Goal: Navigation & Orientation: Find specific page/section

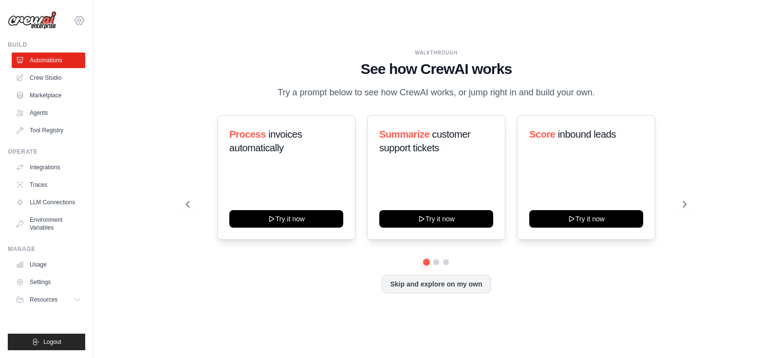
click at [80, 16] on icon at bounding box center [80, 21] width 12 height 12
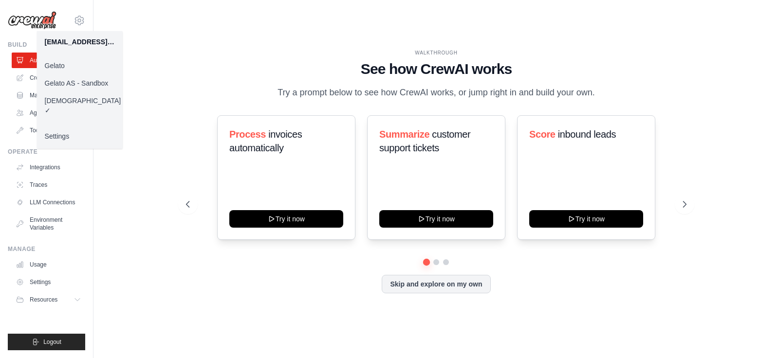
click at [75, 88] on link "Gelato AS - Sandbox" at bounding box center [80, 83] width 86 height 18
